Goal: Task Accomplishment & Management: Use online tool/utility

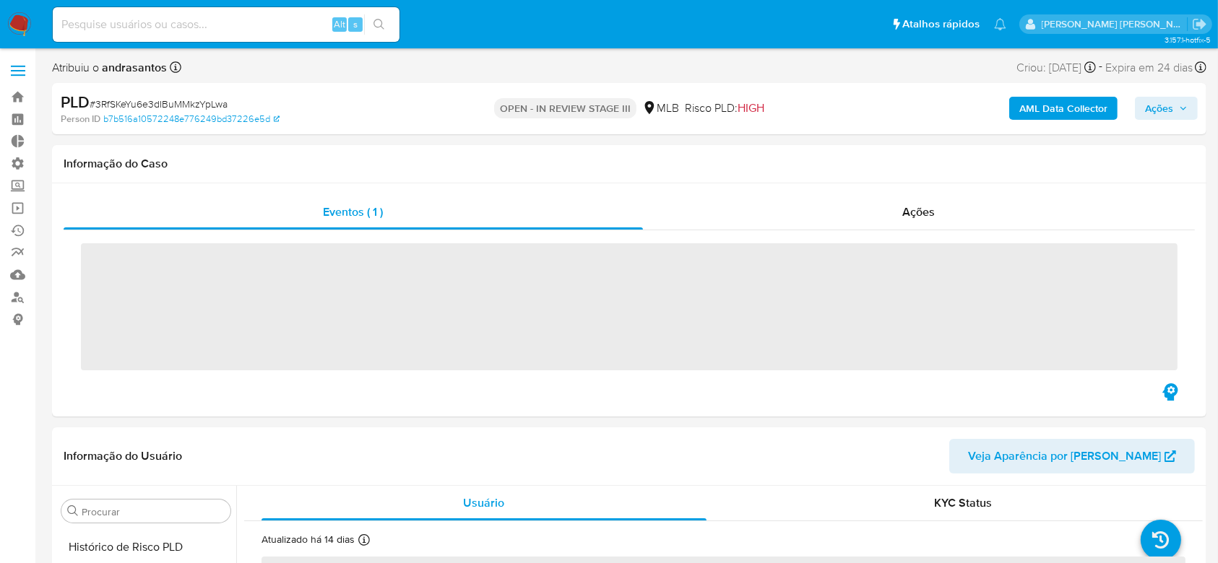
scroll to position [645, 0]
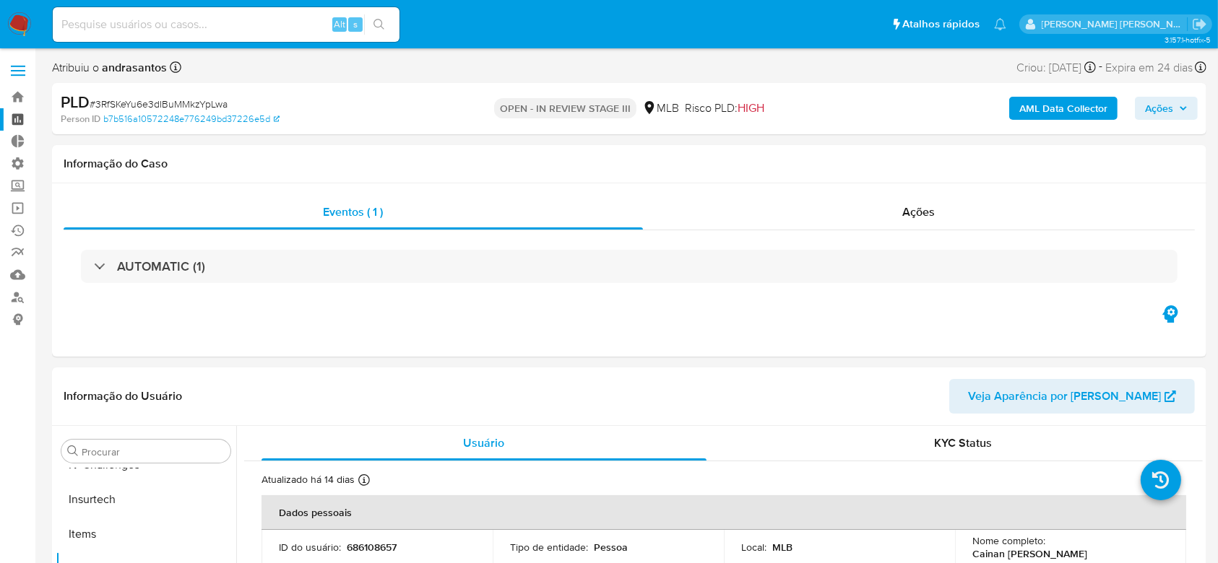
select select "10"
click at [12, 205] on link "Operações em massa" at bounding box center [86, 208] width 172 height 22
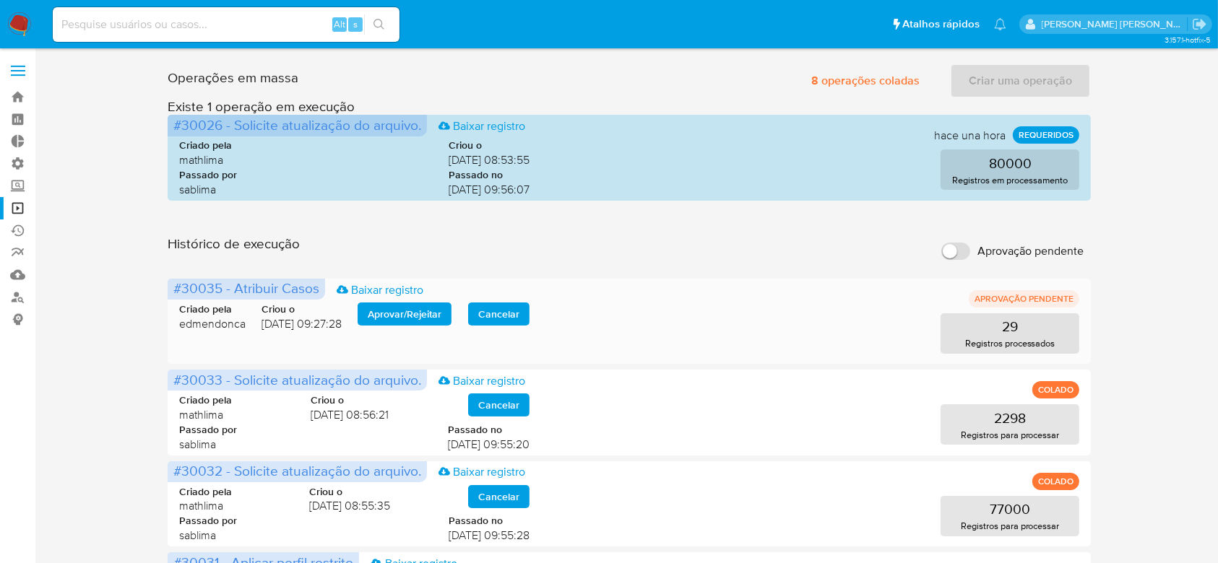
click at [431, 313] on span "Aprovar / Rejeitar" at bounding box center [405, 314] width 74 height 20
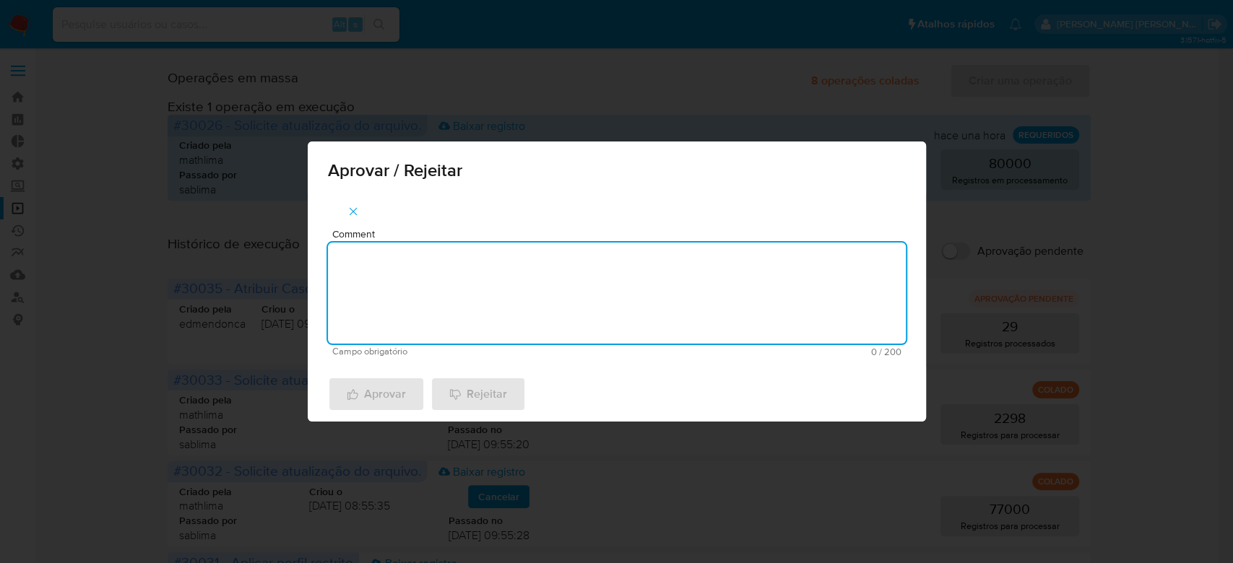
click at [443, 303] on textarea "Comment" at bounding box center [617, 293] width 578 height 101
type textarea "Para tratamento."
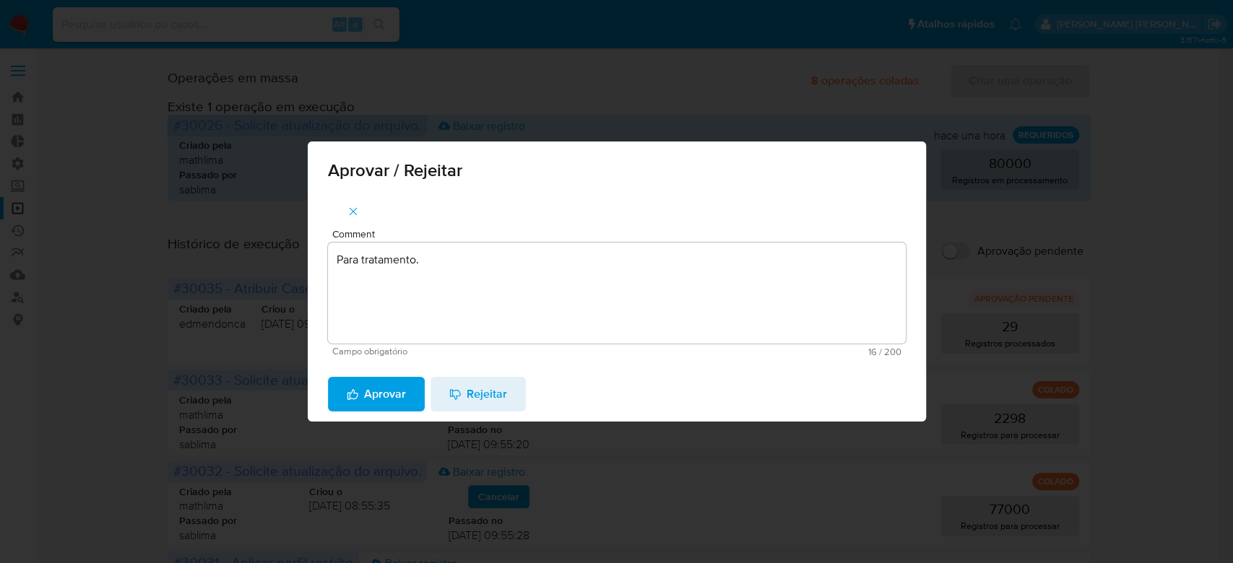
click at [398, 394] on span "Aprovar" at bounding box center [376, 394] width 59 height 32
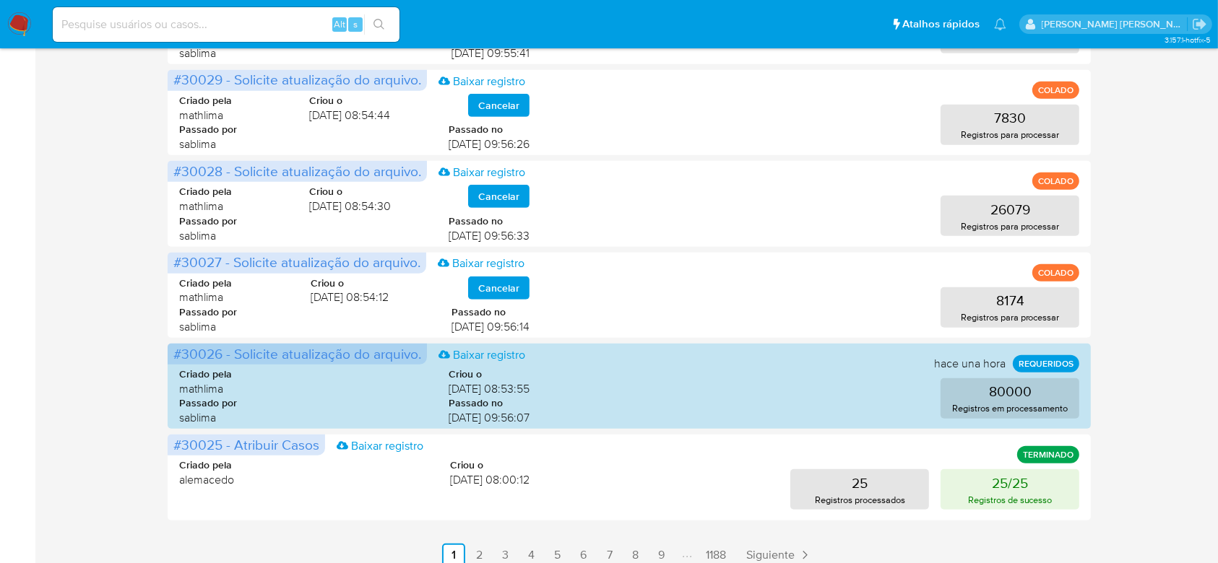
scroll to position [677, 0]
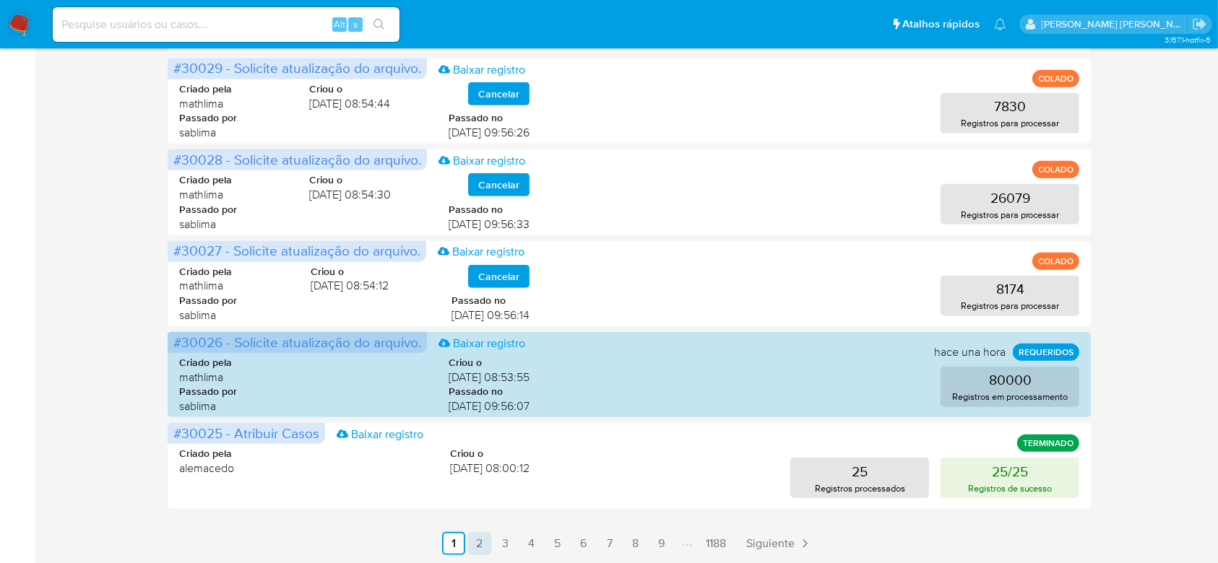
click at [484, 546] on link "2" at bounding box center [479, 543] width 23 height 23
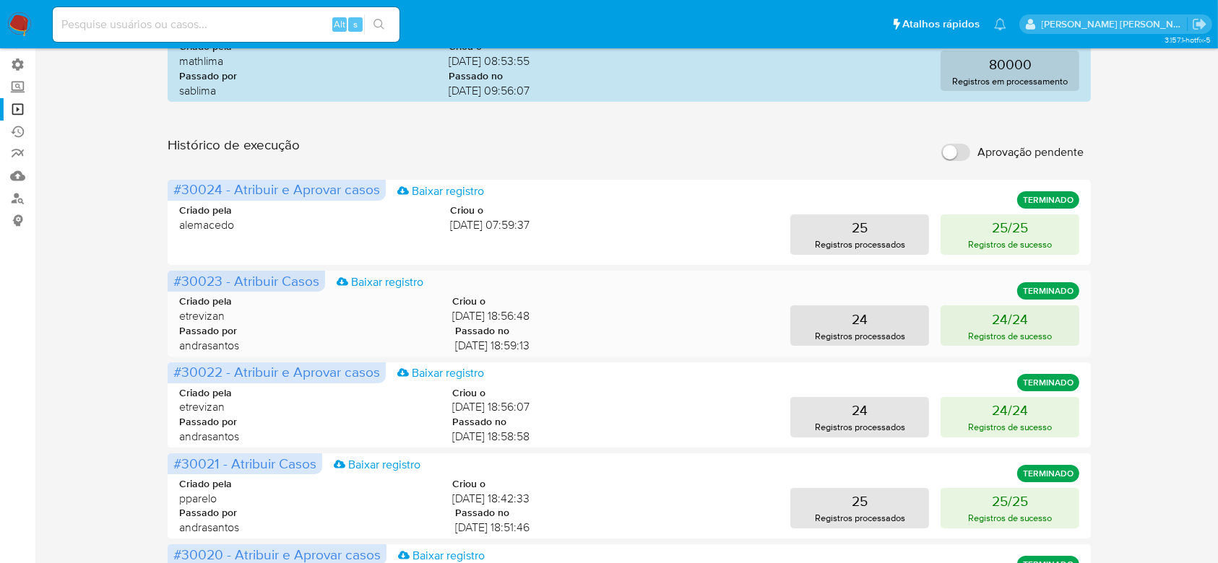
scroll to position [0, 0]
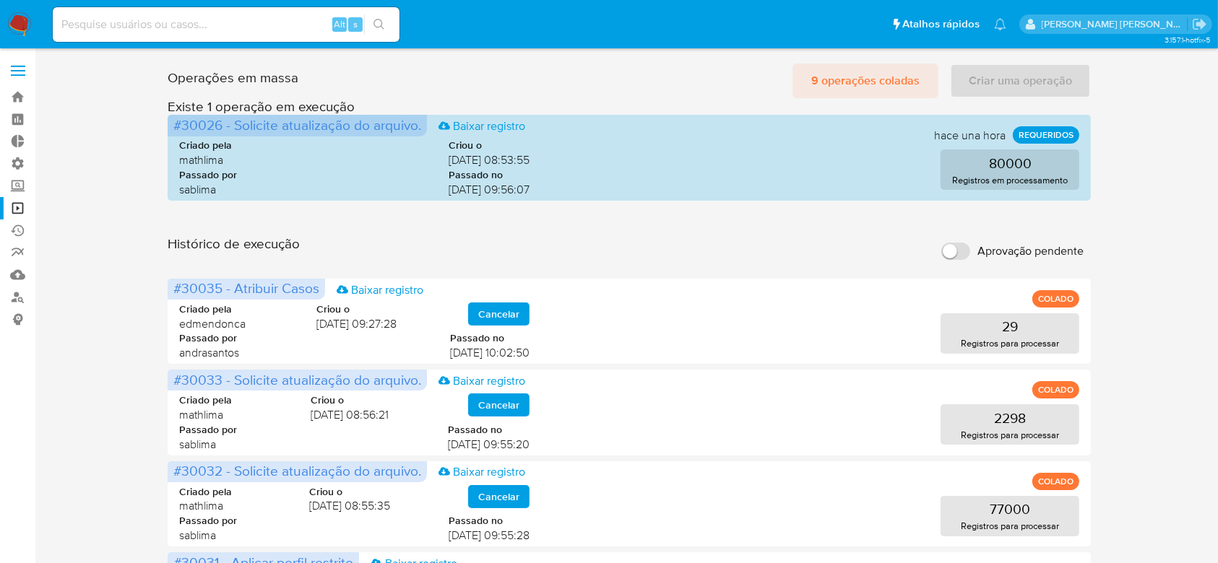
click at [898, 84] on span "9 operações coladas" at bounding box center [865, 81] width 108 height 32
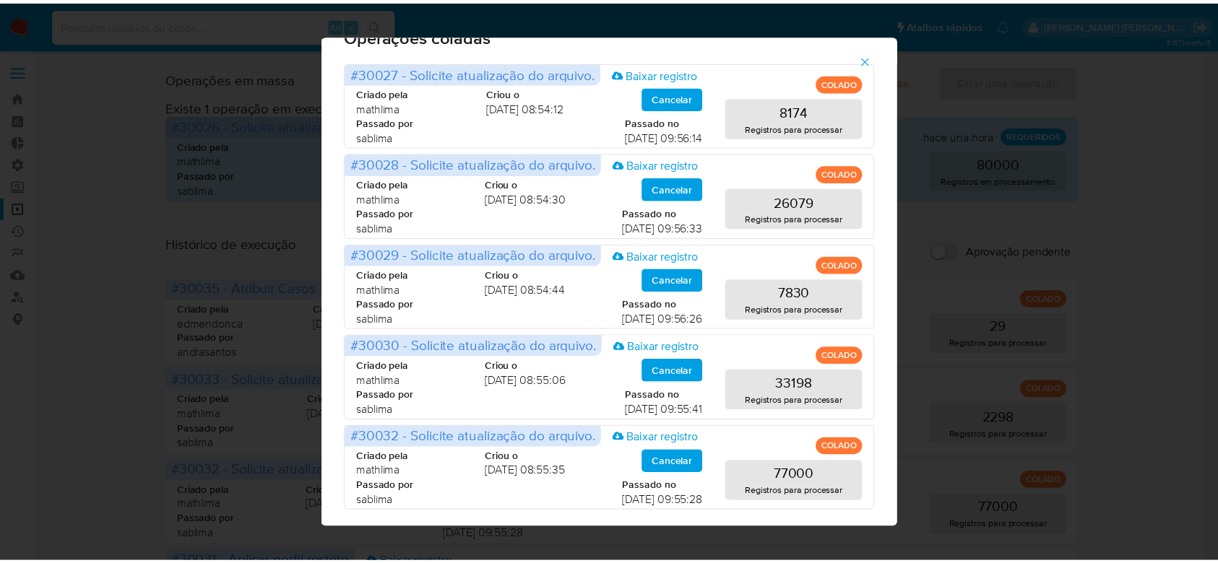
scroll to position [48, 0]
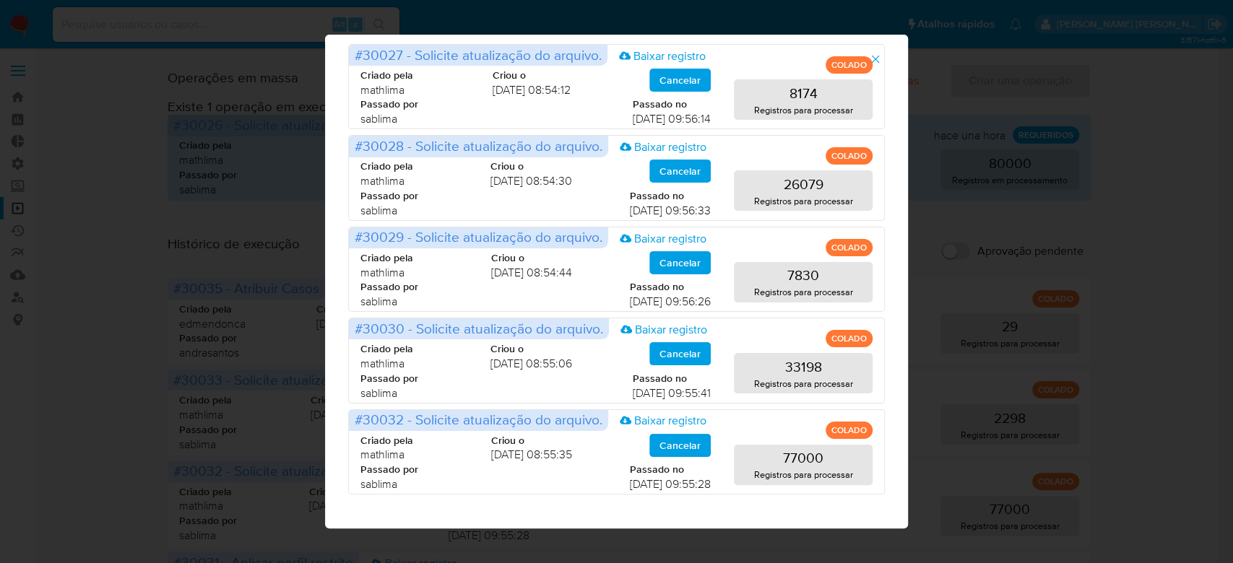
click at [882, 64] on icon "button" at bounding box center [875, 59] width 13 height 13
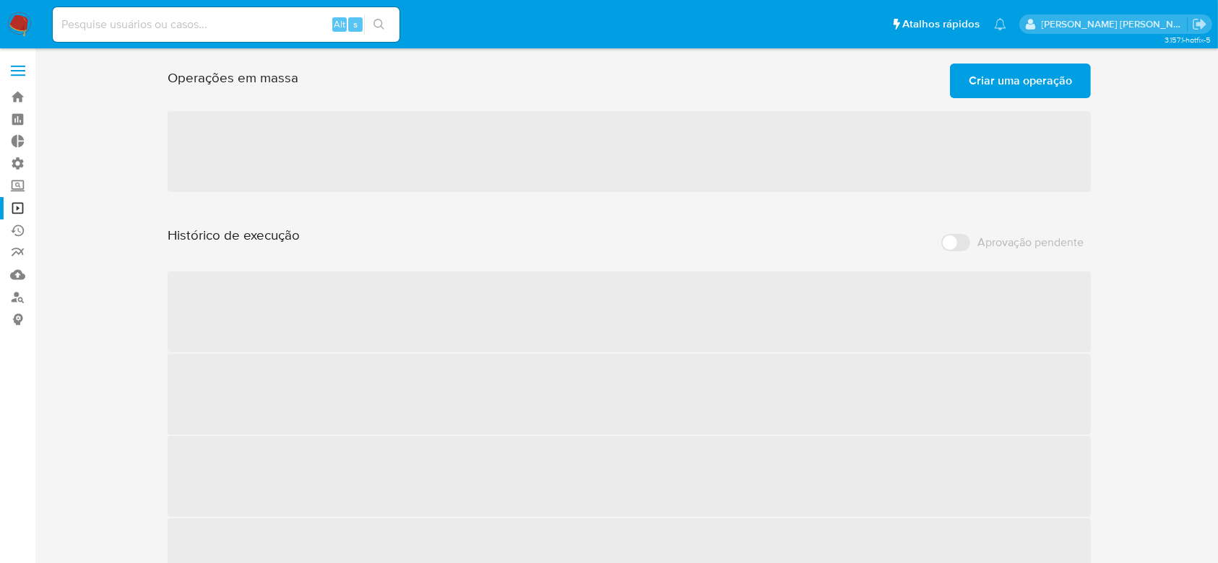
click at [984, 78] on span "Criar uma operação" at bounding box center [1019, 81] width 103 height 32
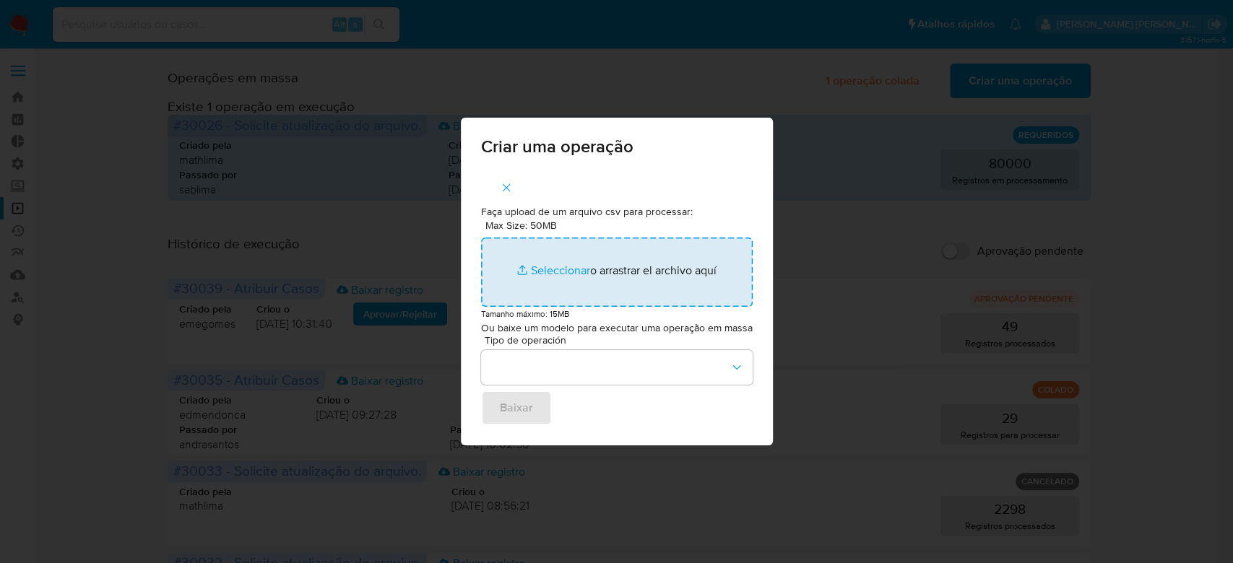
click at [560, 265] on input "Max Size: 50MB Seleccionar archivos" at bounding box center [617, 272] width 272 height 69
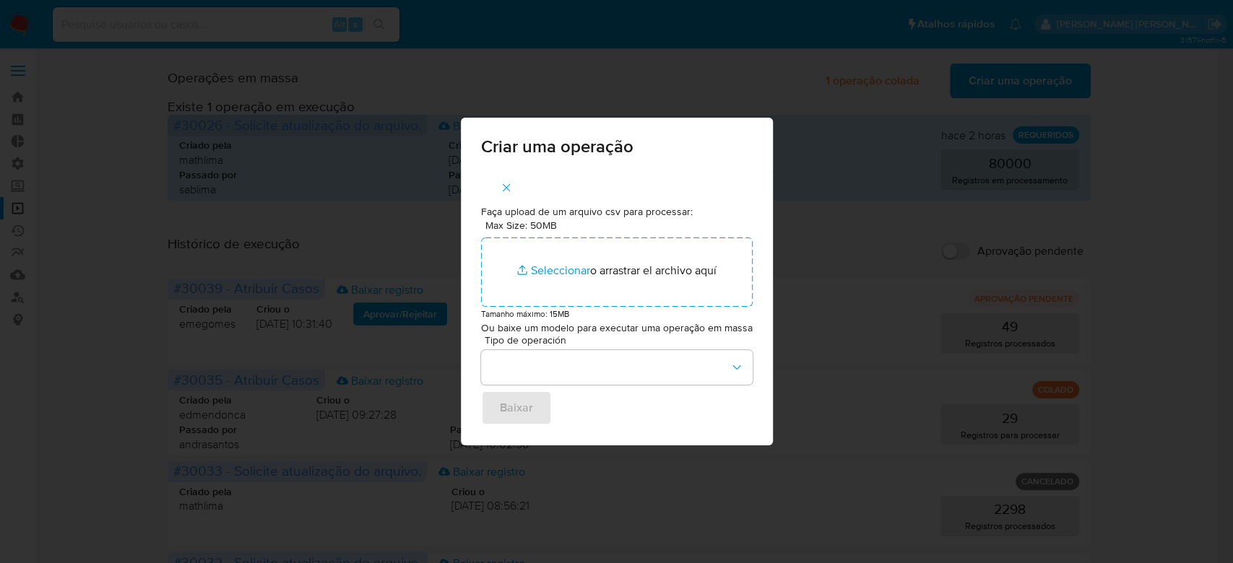
click at [508, 183] on icon "button" at bounding box center [506, 187] width 13 height 13
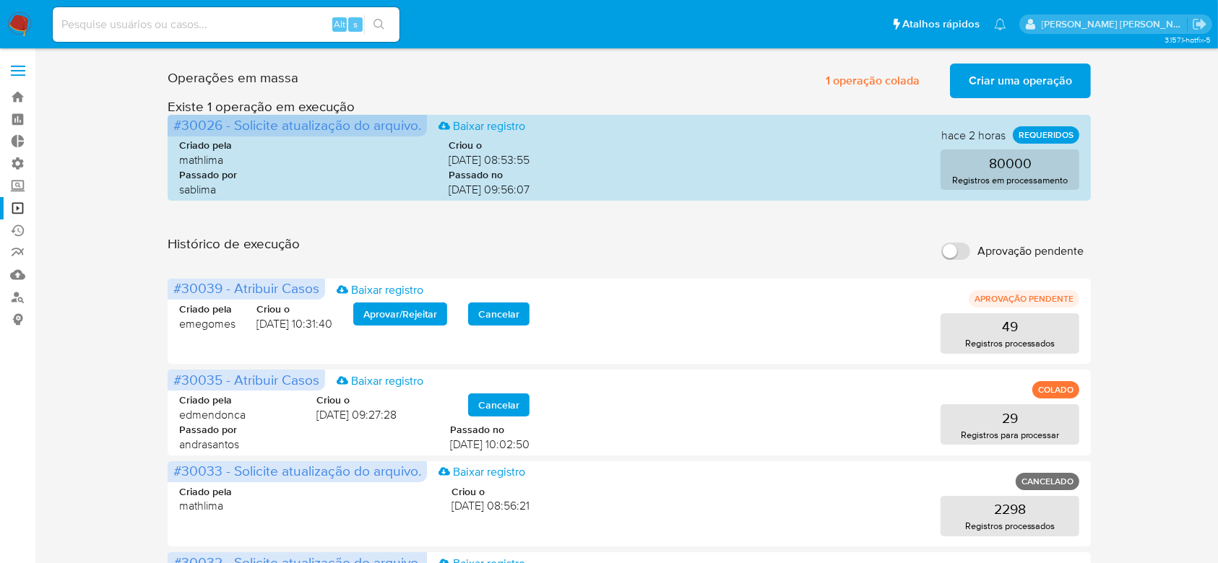
click at [997, 81] on span "Criar uma operação" at bounding box center [1019, 81] width 103 height 32
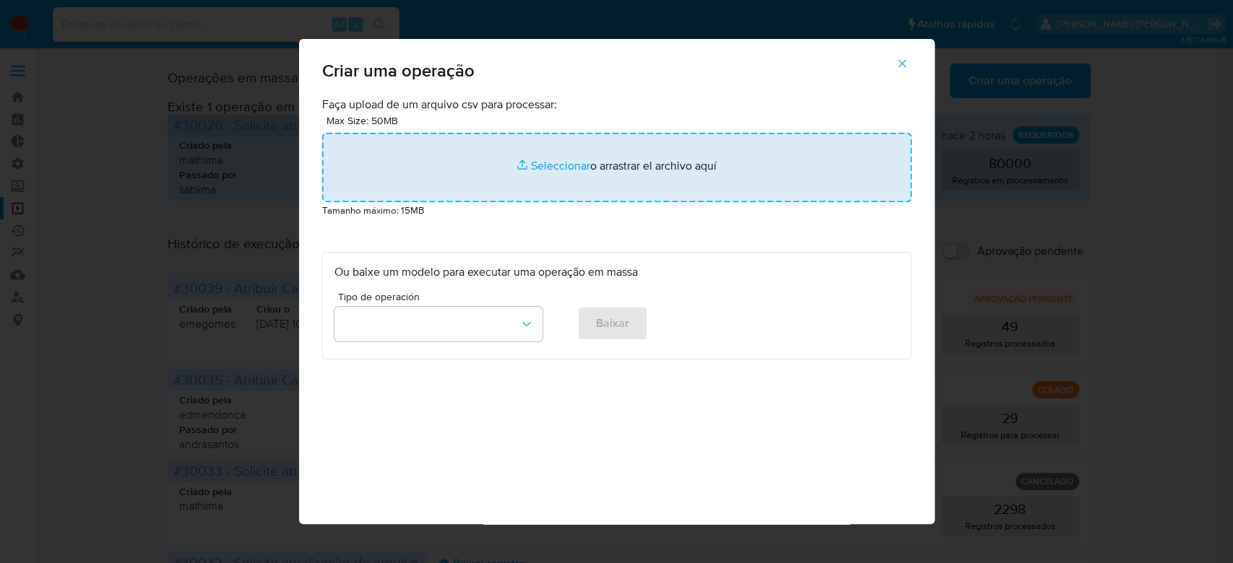
click at [545, 165] on input "file" at bounding box center [616, 167] width 589 height 69
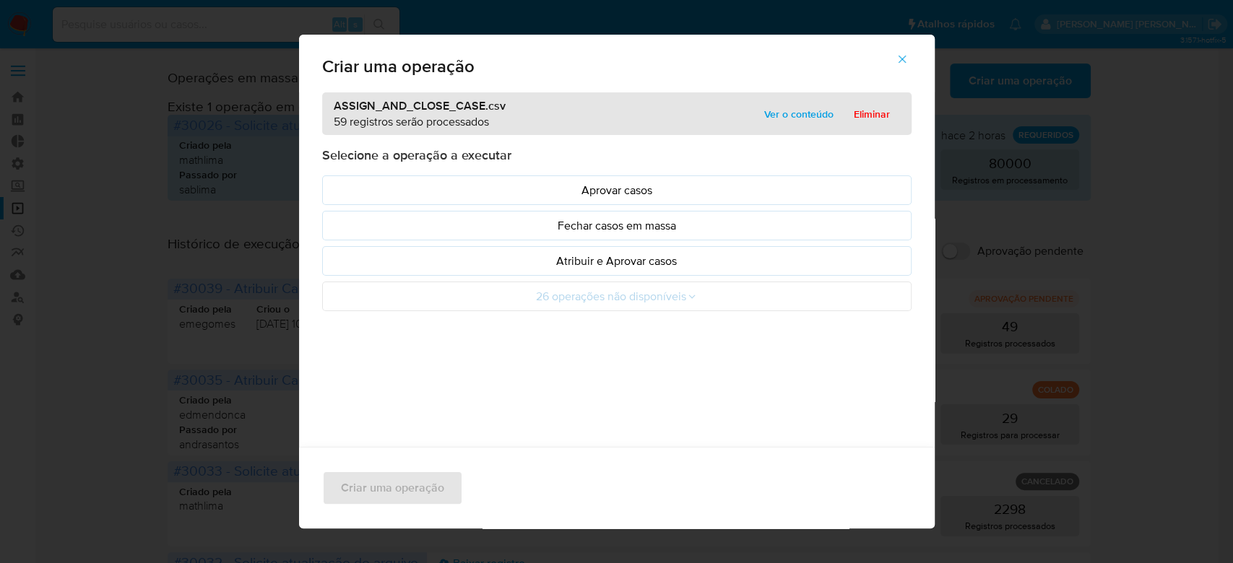
click at [799, 104] on span "Ver o conteúdo" at bounding box center [798, 114] width 69 height 20
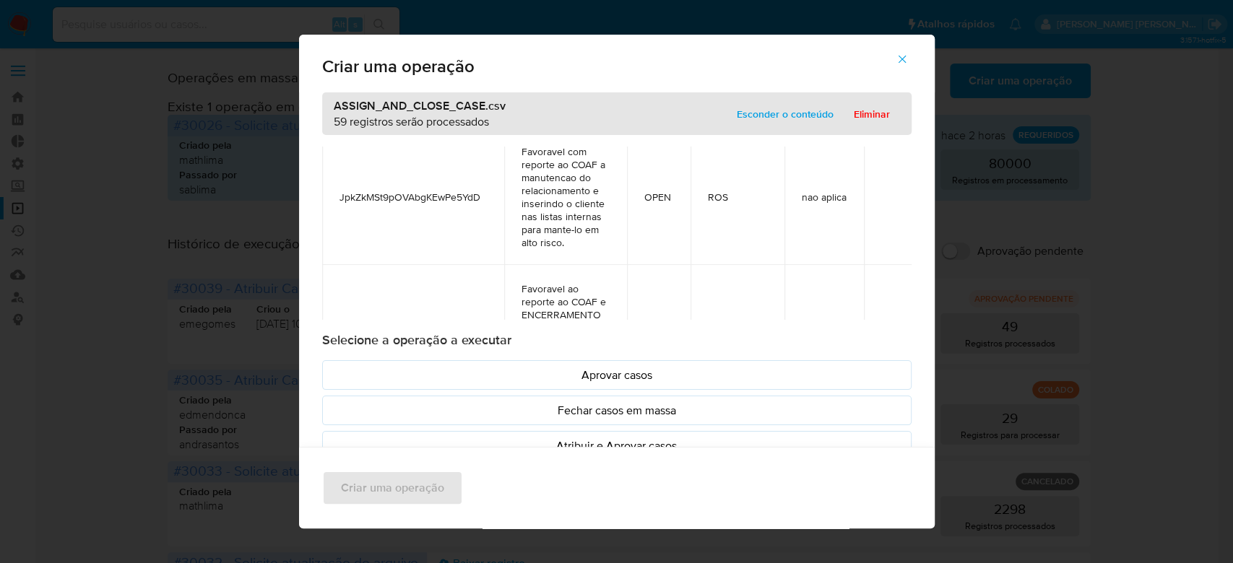
scroll to position [7780, 0]
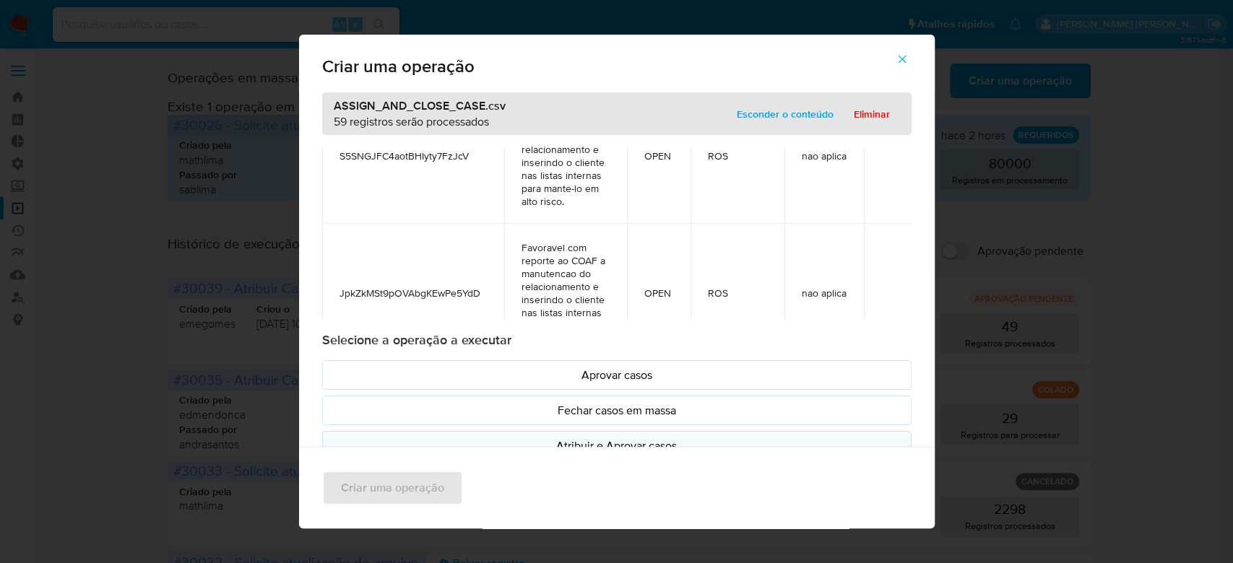
click at [615, 442] on p "Atribuir e Aprovar casos" at bounding box center [616, 446] width 565 height 17
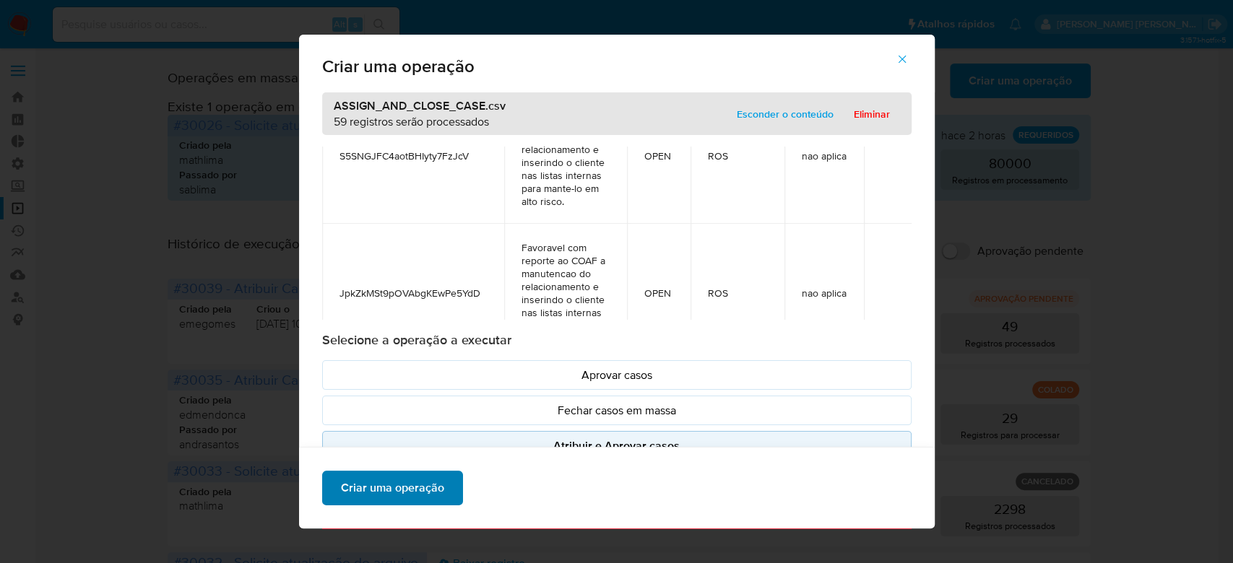
click at [360, 485] on span "Criar uma operação" at bounding box center [392, 488] width 103 height 32
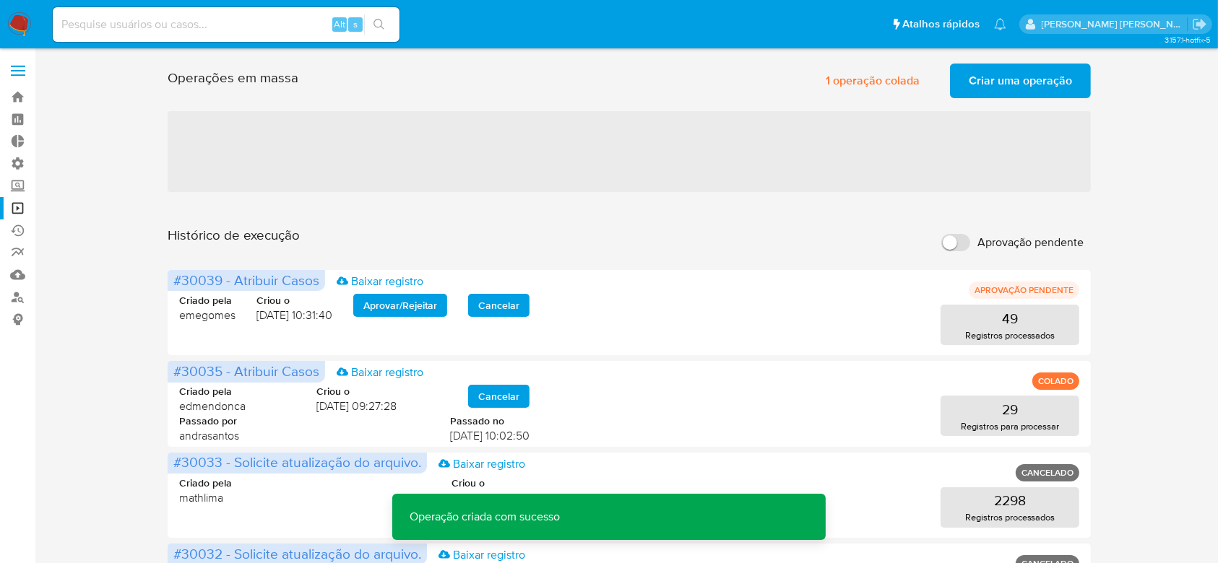
click at [979, 76] on span "Criar uma operação" at bounding box center [1019, 81] width 103 height 32
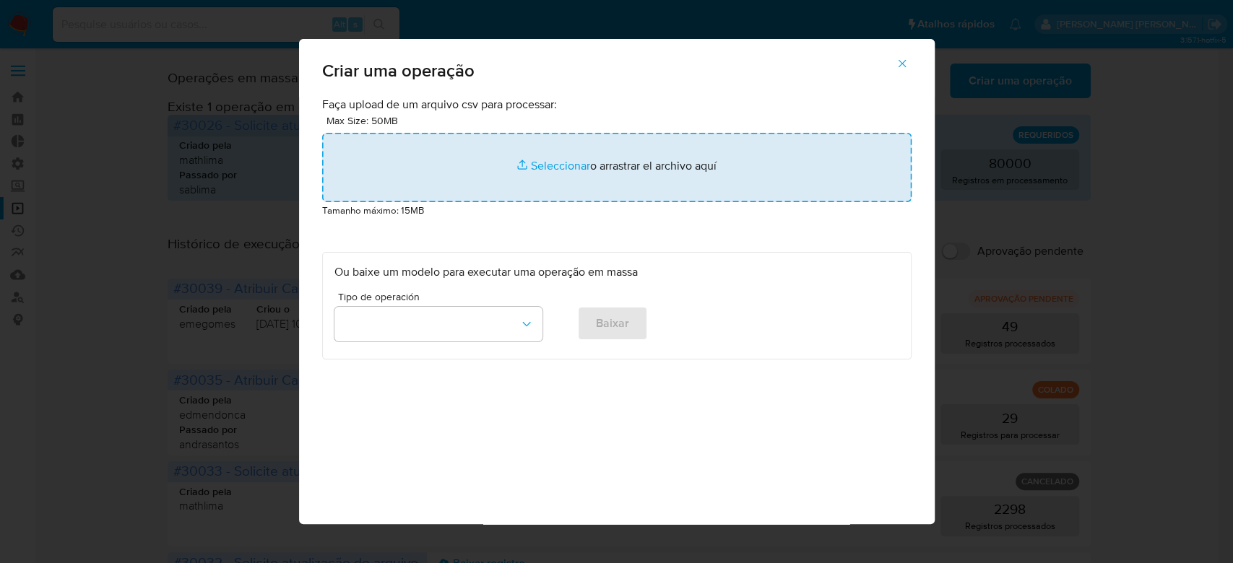
click at [539, 153] on input "file" at bounding box center [616, 167] width 589 height 69
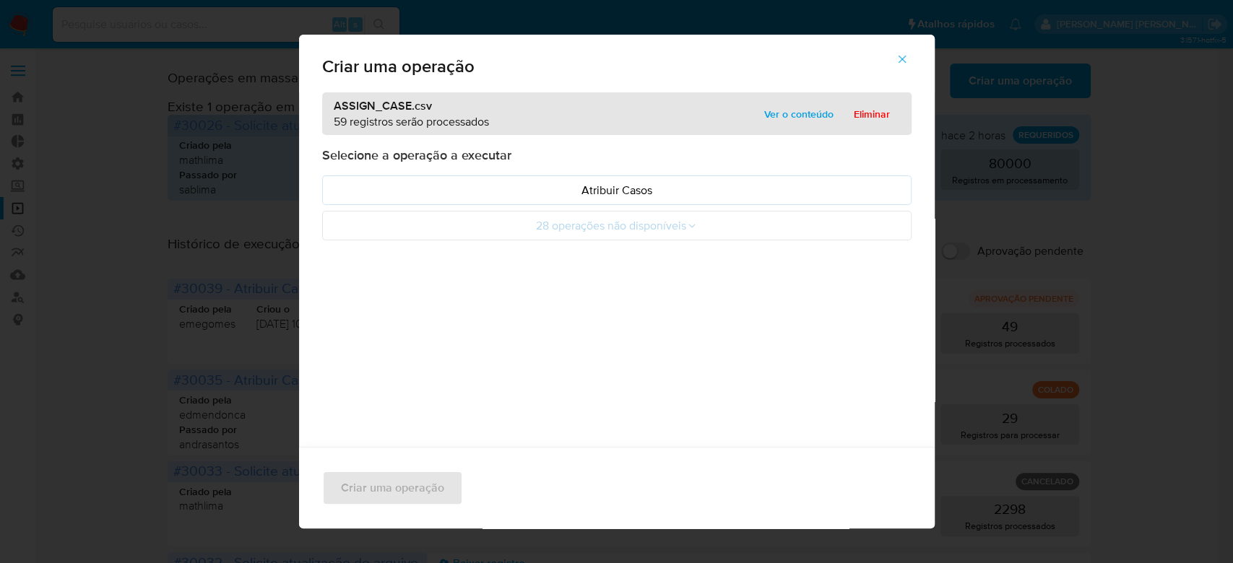
click at [791, 118] on span "Ver o conteúdo" at bounding box center [798, 114] width 69 height 20
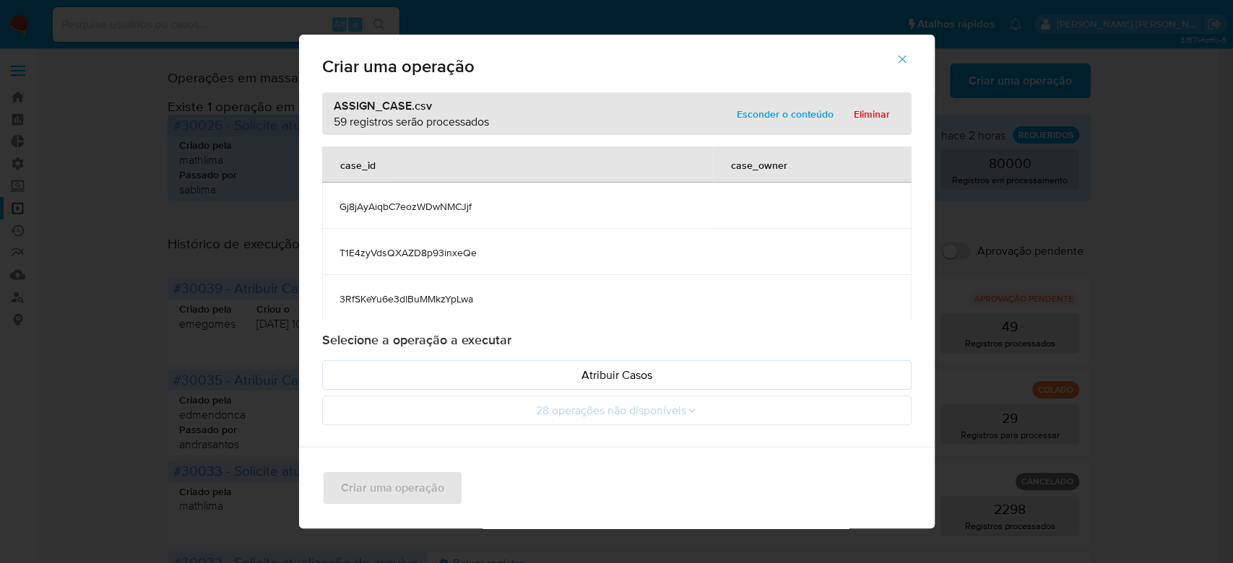
click at [909, 58] on icon "button" at bounding box center [902, 59] width 13 height 13
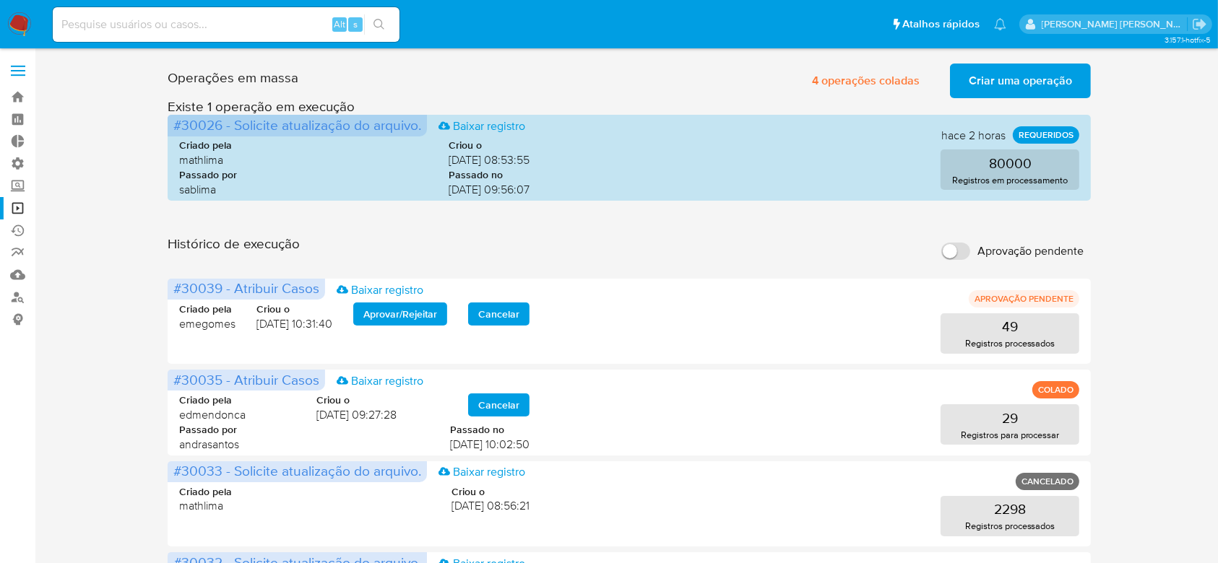
click at [997, 73] on span "Criar uma operação" at bounding box center [1019, 81] width 103 height 32
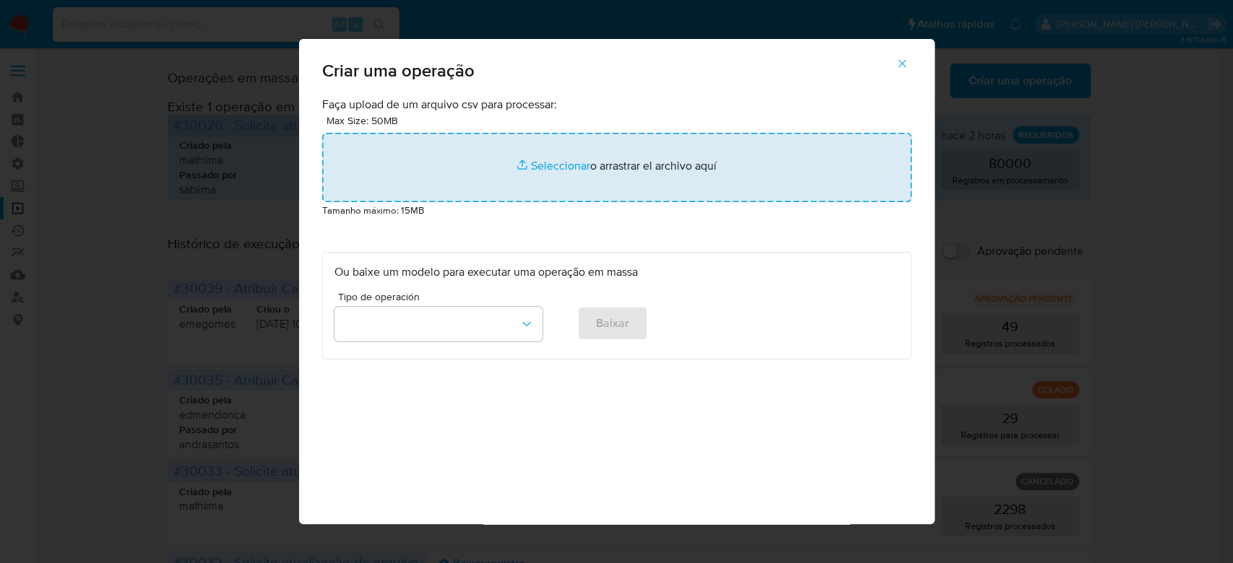
click at [560, 163] on input "file" at bounding box center [616, 167] width 589 height 69
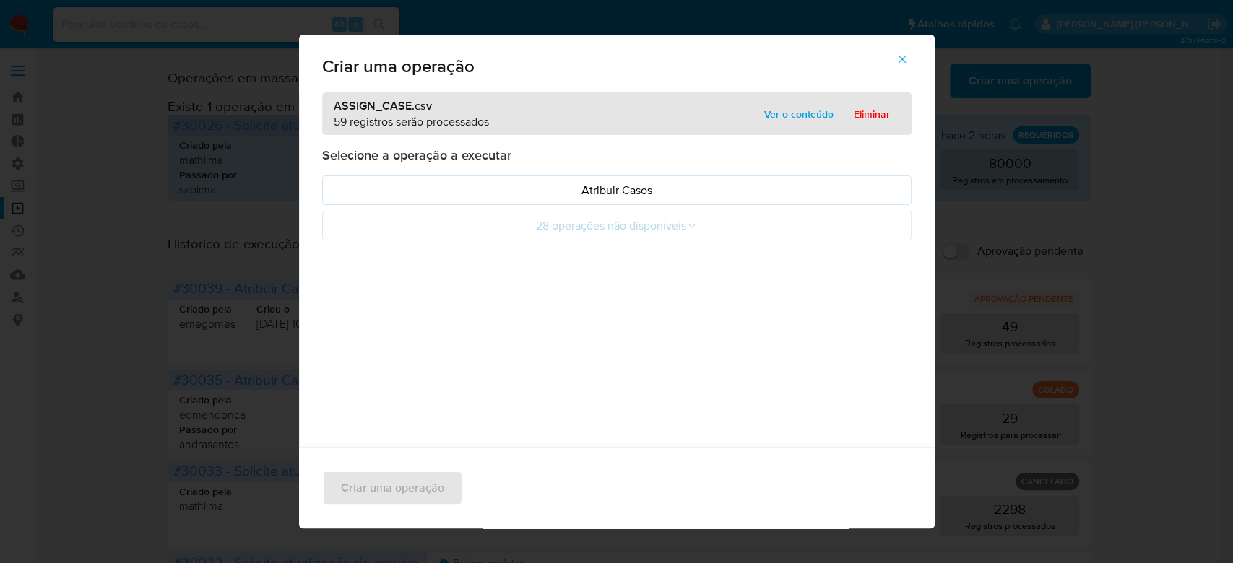
click at [764, 118] on span "Ver o conteúdo" at bounding box center [798, 114] width 69 height 20
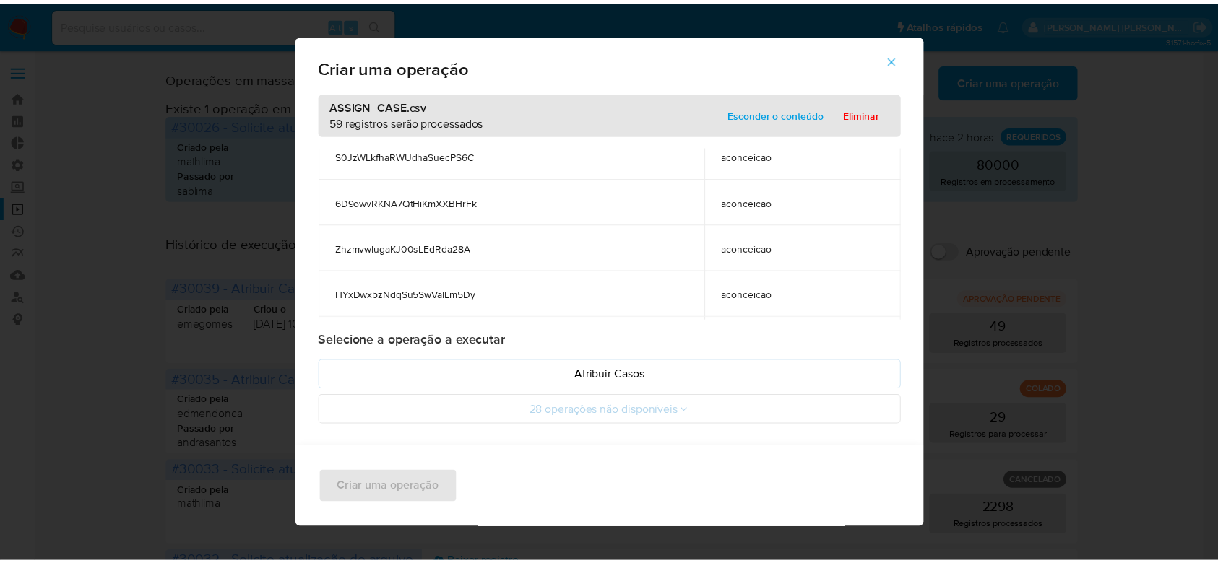
scroll to position [96, 0]
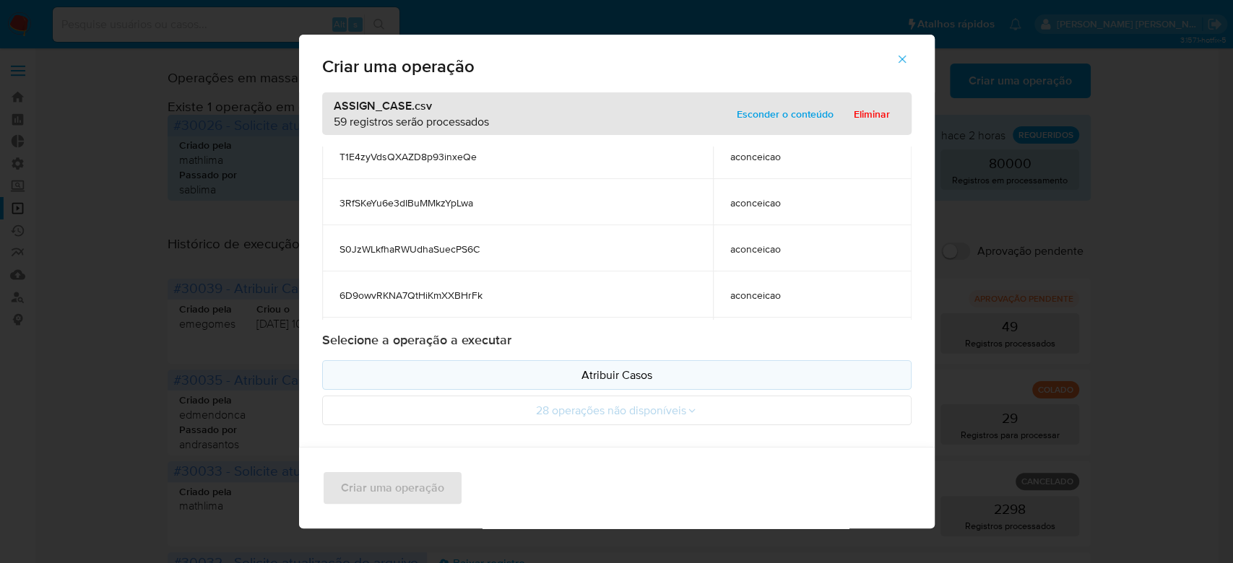
click at [597, 375] on p "Atribuir Casos" at bounding box center [616, 375] width 565 height 17
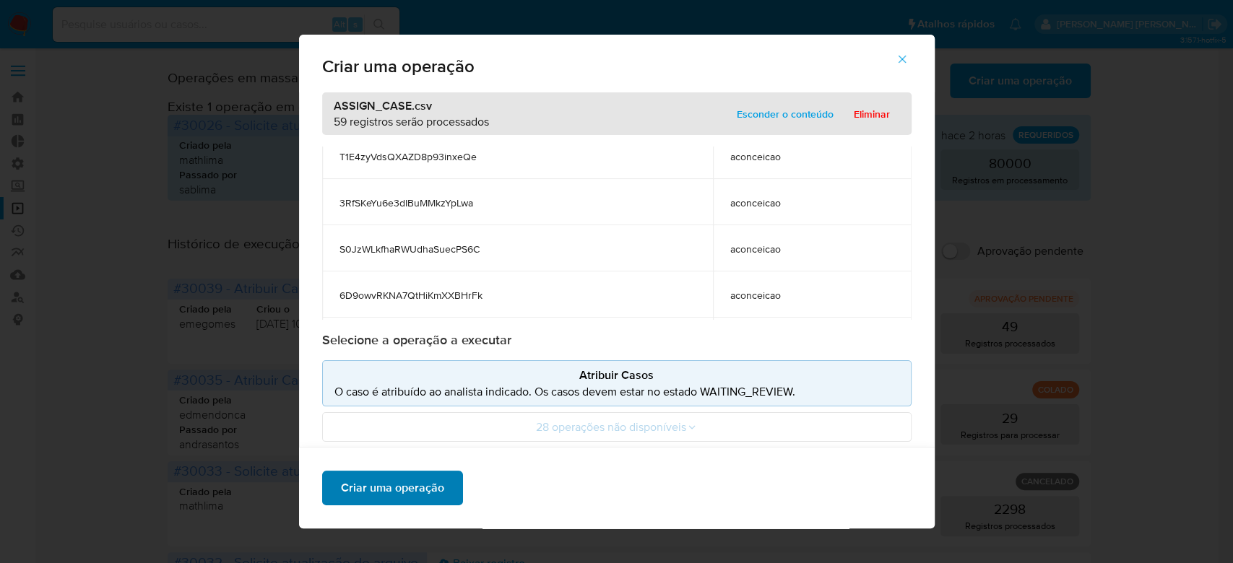
click at [365, 488] on span "Criar uma operação" at bounding box center [392, 488] width 103 height 32
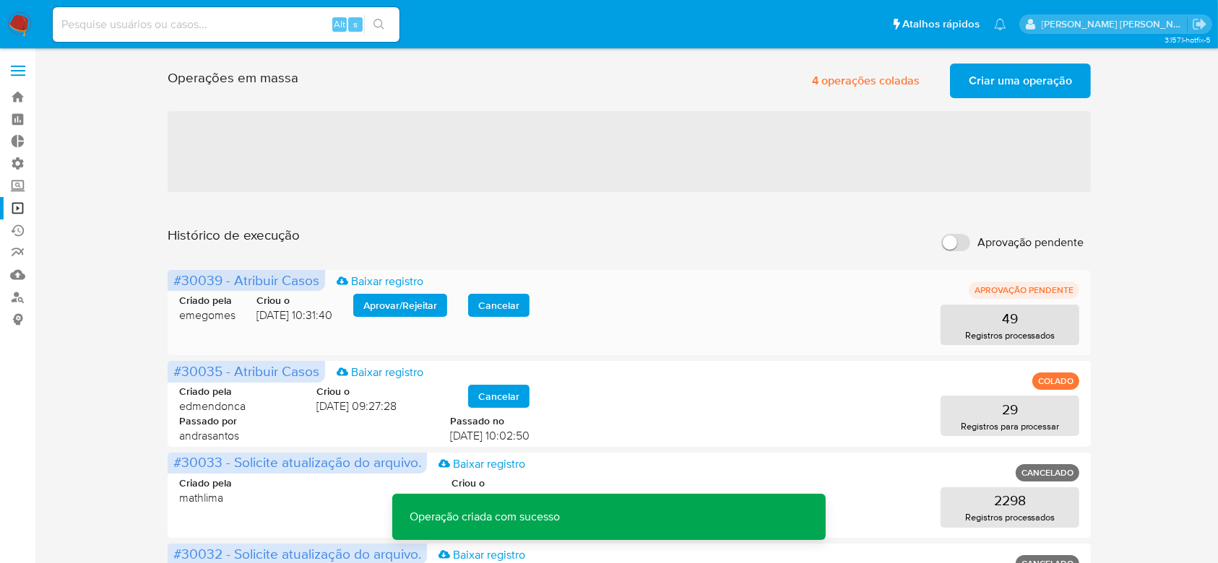
click at [408, 305] on span "Aprovar / Rejeitar" at bounding box center [400, 305] width 74 height 20
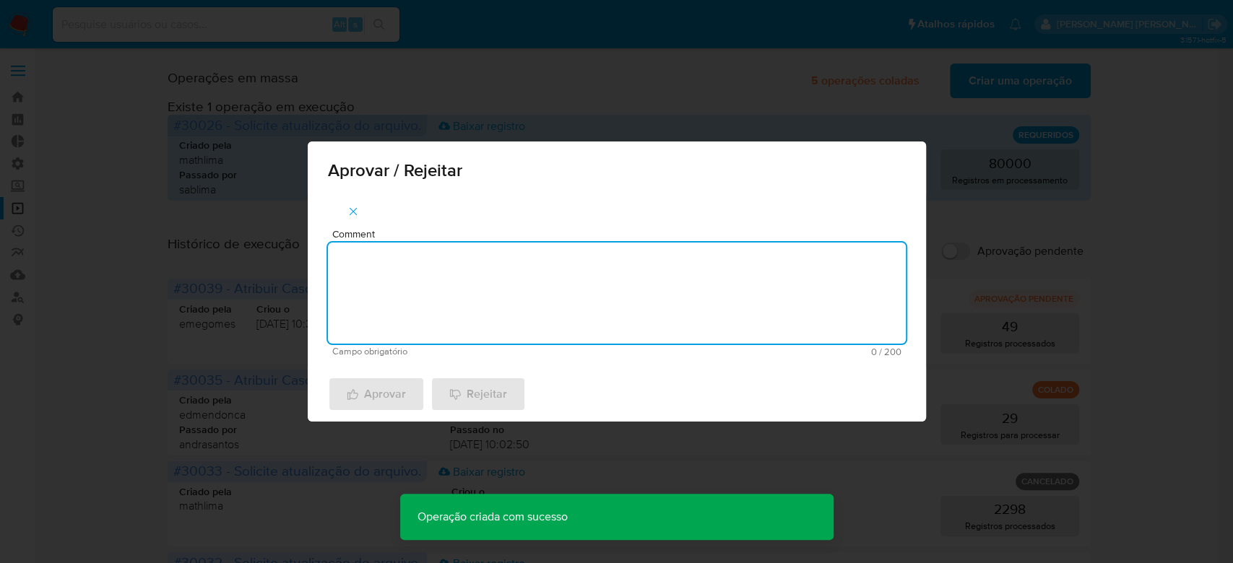
click at [420, 289] on textarea "Comment" at bounding box center [617, 293] width 578 height 101
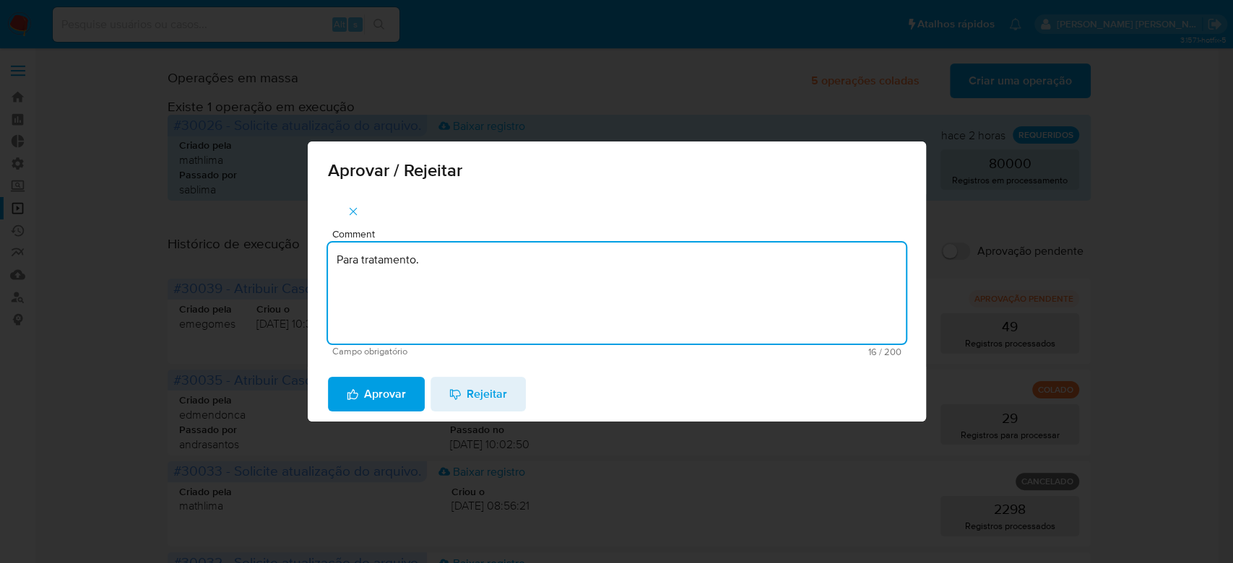
type textarea "Para tratamento."
click at [402, 413] on div "Aprovar Rejeitar" at bounding box center [617, 394] width 618 height 55
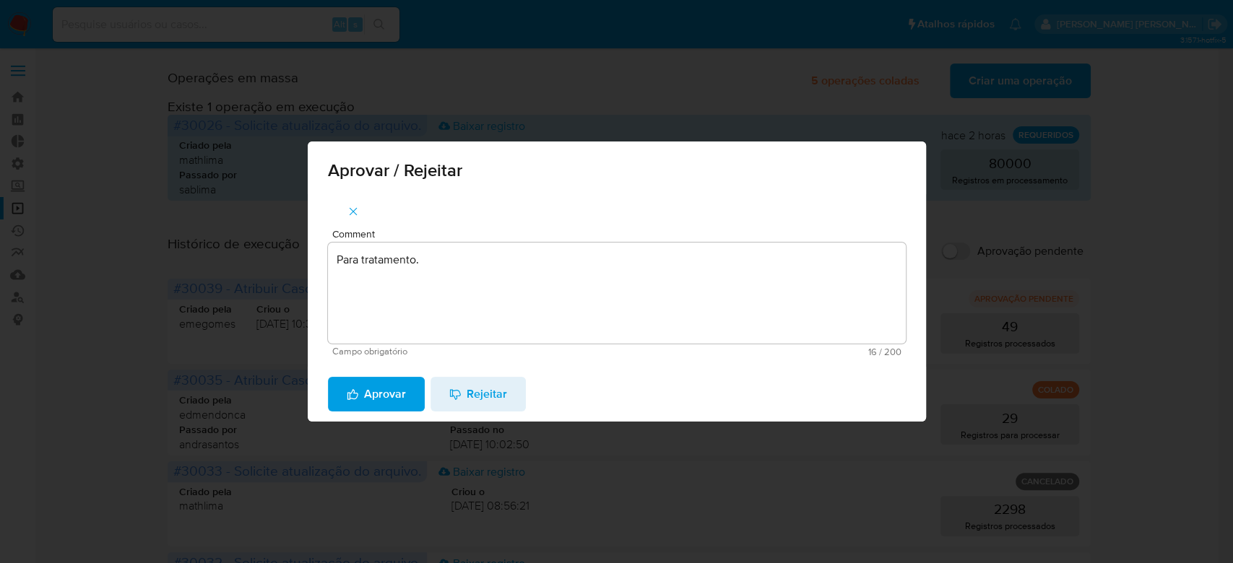
click at [399, 390] on span "Aprovar" at bounding box center [376, 394] width 59 height 32
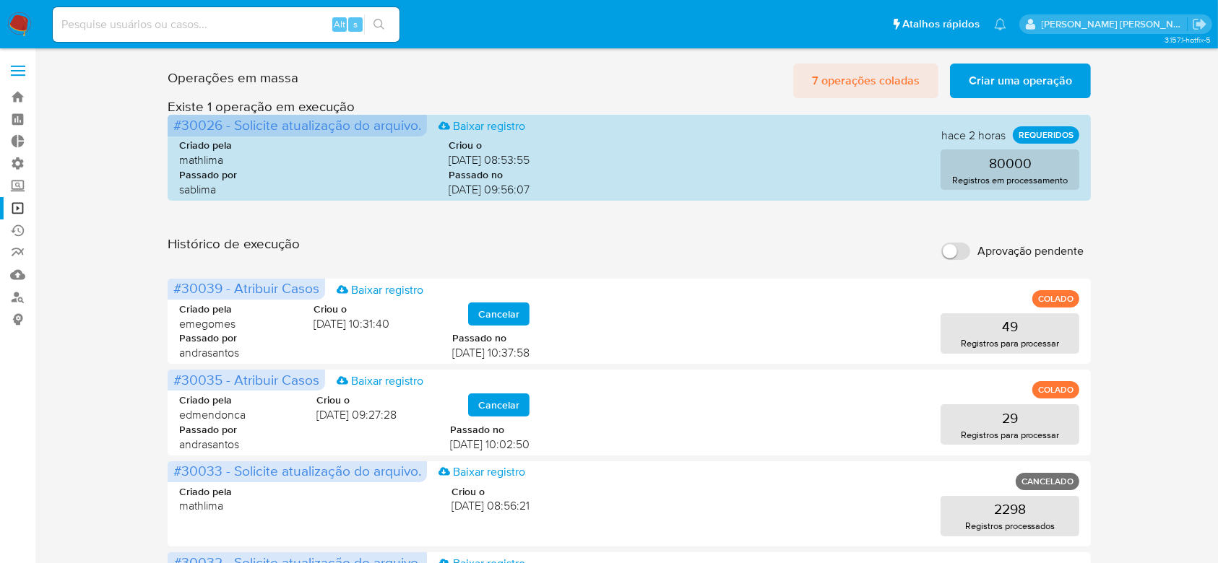
click at [872, 84] on span "7 operações coladas" at bounding box center [866, 81] width 108 height 32
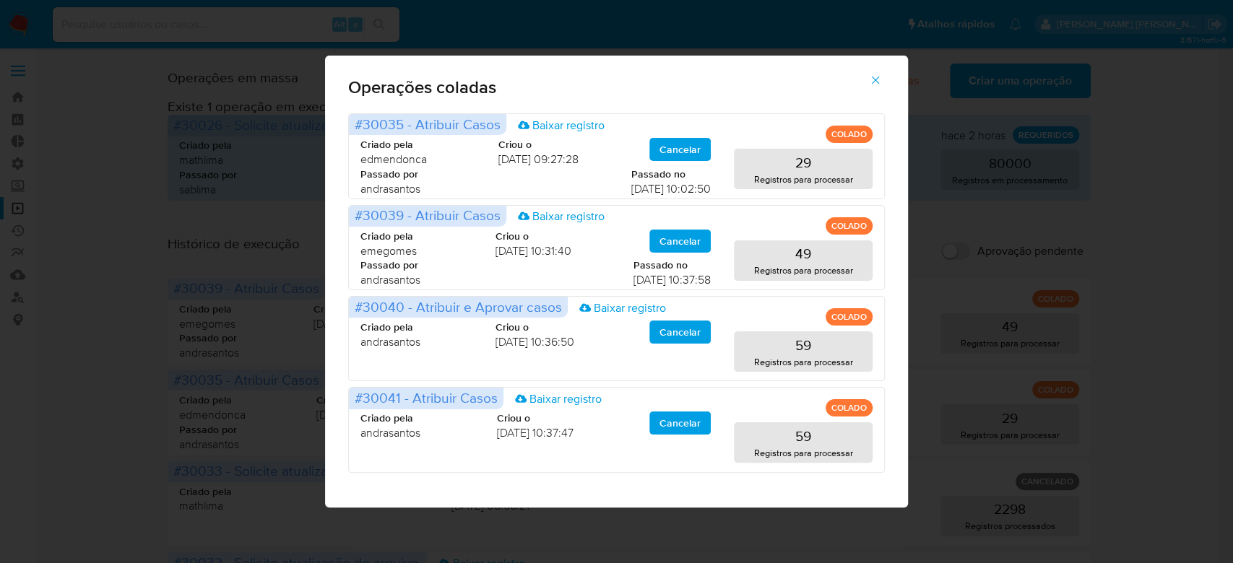
click at [879, 81] on icon "button" at bounding box center [875, 80] width 13 height 13
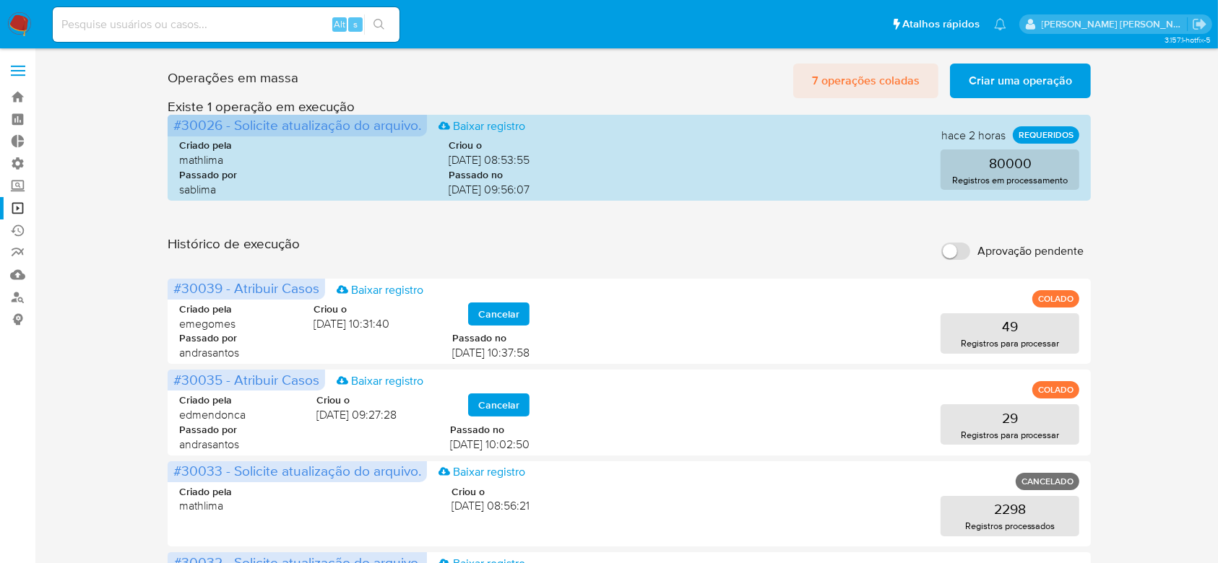
click at [865, 78] on span "7 operações coladas" at bounding box center [866, 81] width 108 height 32
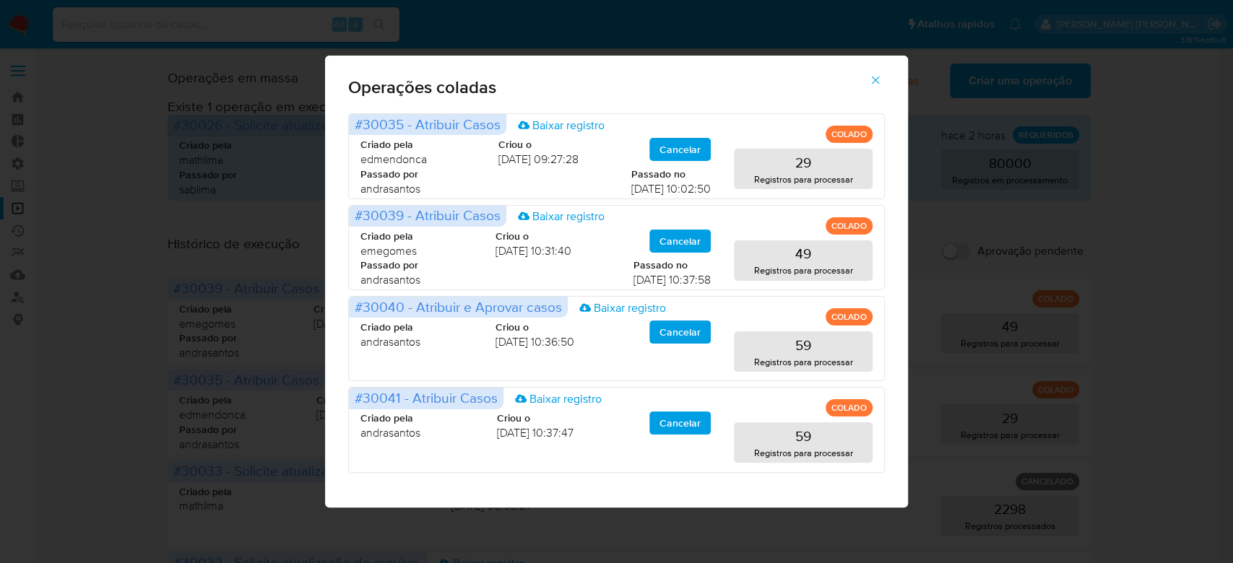
click at [877, 85] on icon "button" at bounding box center [875, 80] width 13 height 13
